Goal: Check status: Check status

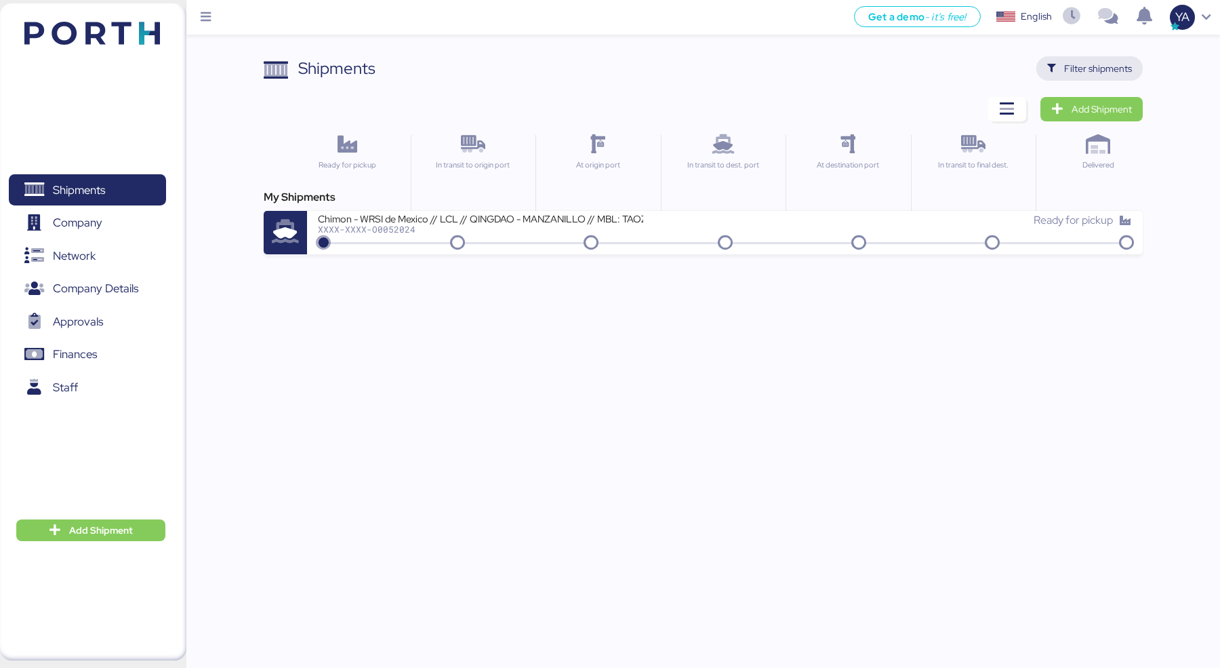
click at [1113, 73] on span "Filter shipments" at bounding box center [1098, 68] width 68 height 16
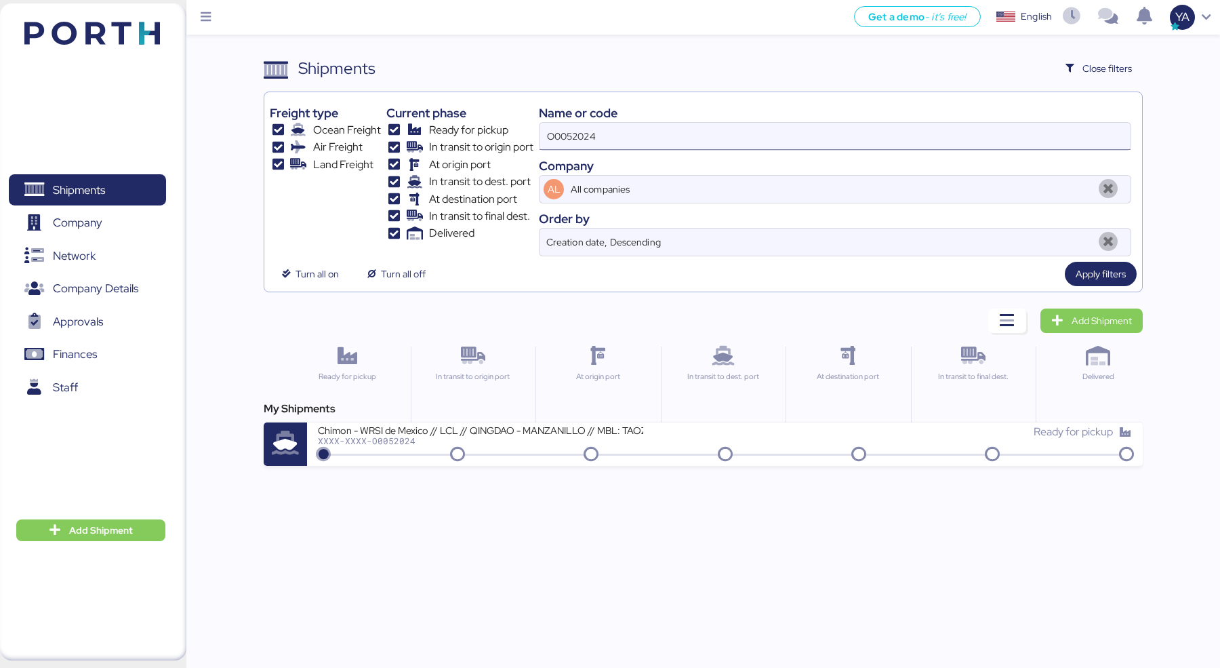
click at [988, 136] on input "O0052024" at bounding box center [835, 136] width 591 height 27
paste input "A0052020"
type input "A0052020"
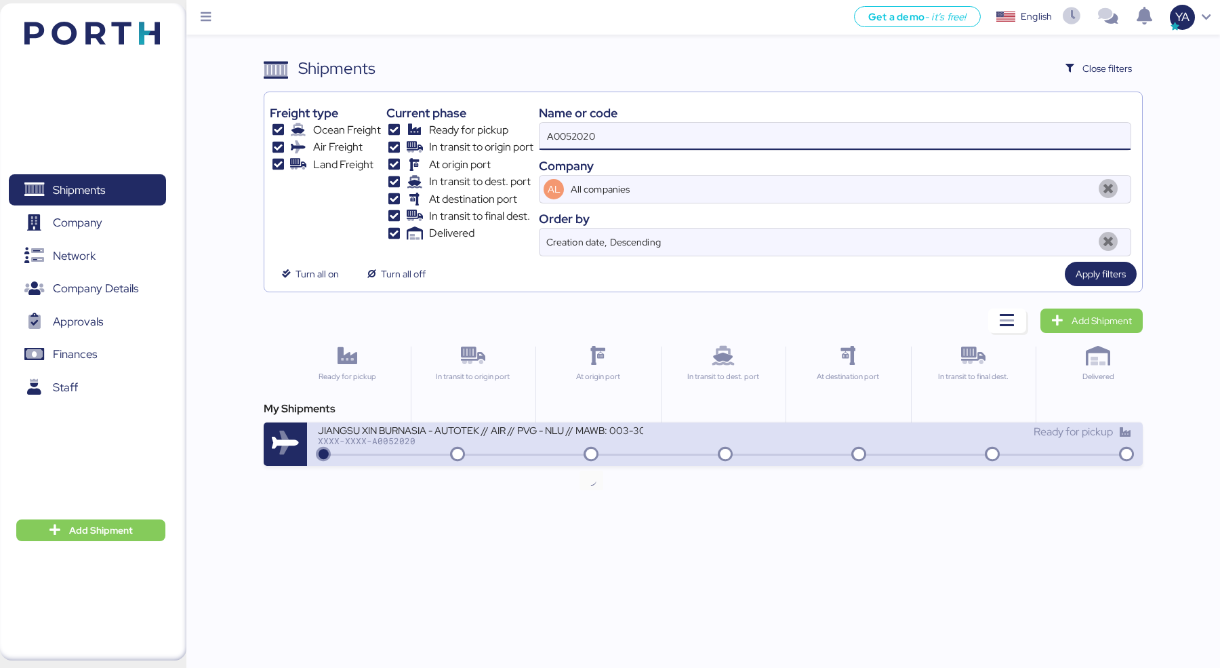
click at [560, 439] on div "XXXX-XXXX-A0052020" at bounding box center [480, 440] width 325 height 9
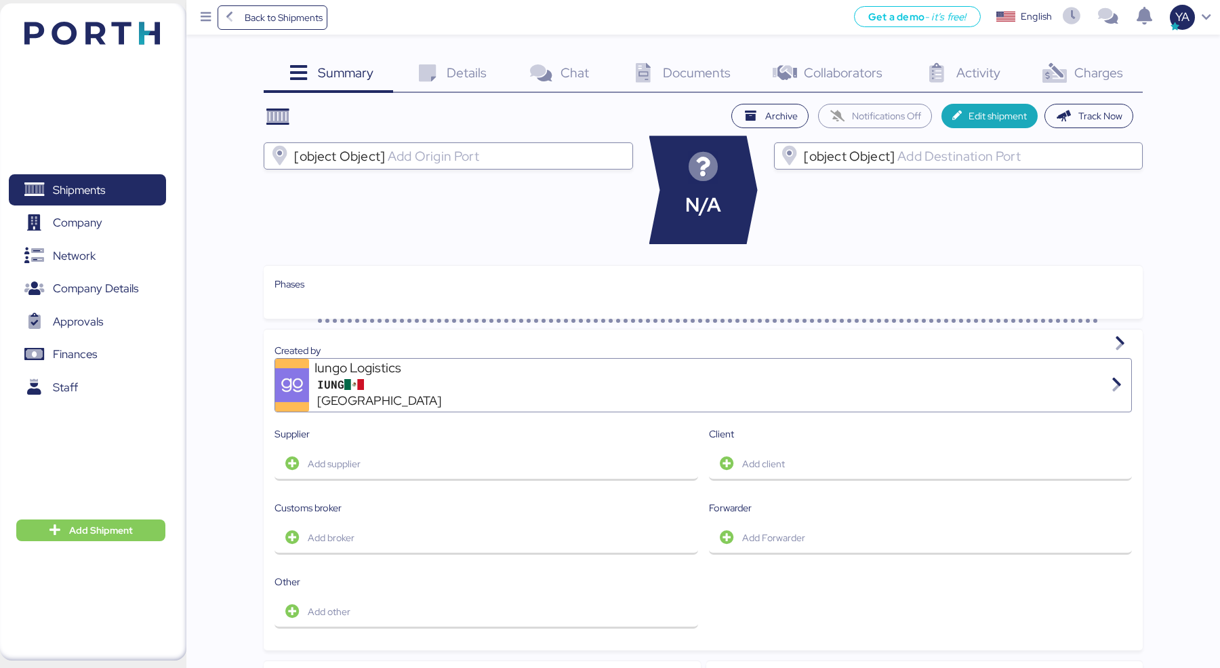
click at [1056, 58] on div "Charges 0" at bounding box center [1081, 74] width 123 height 37
